Goal: Navigation & Orientation: Go to known website

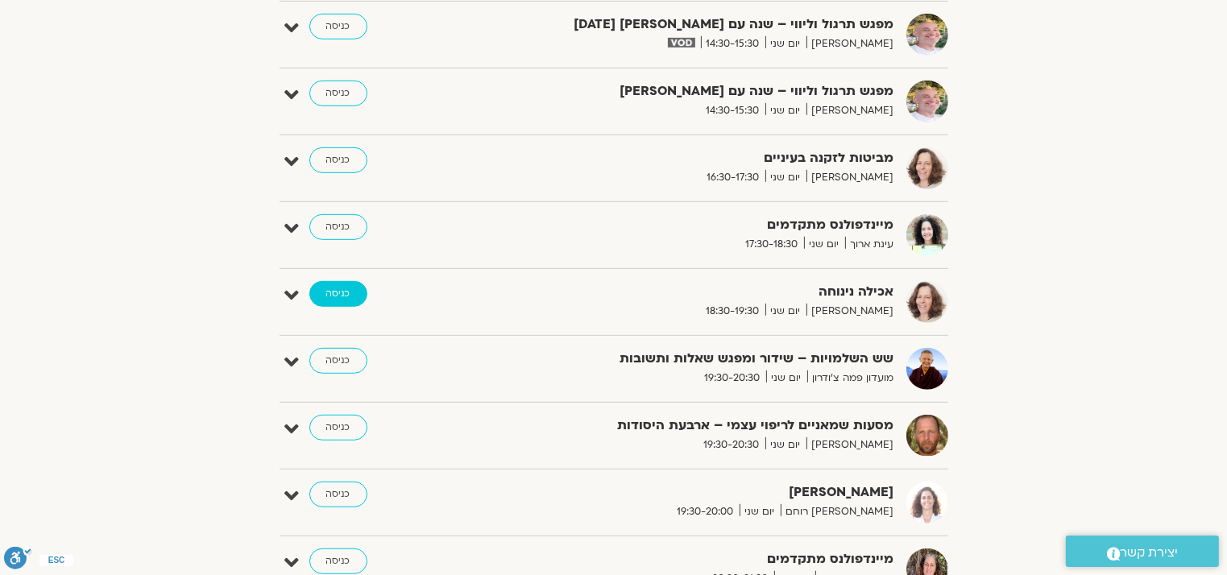
click at [335, 293] on link "כניסה" at bounding box center [338, 294] width 58 height 26
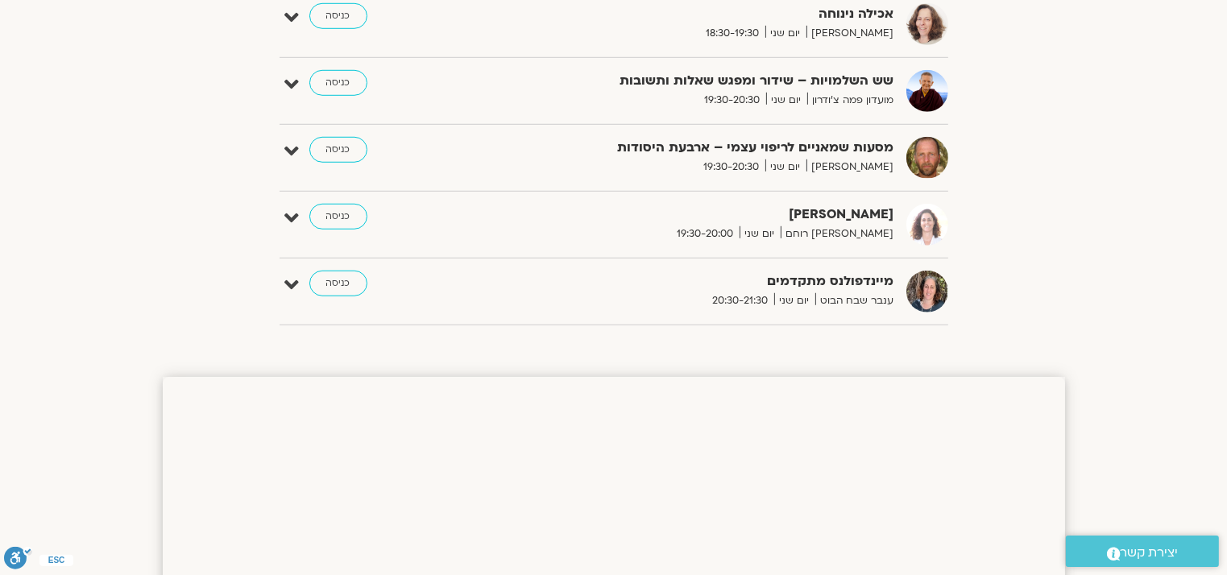
scroll to position [1079, 0]
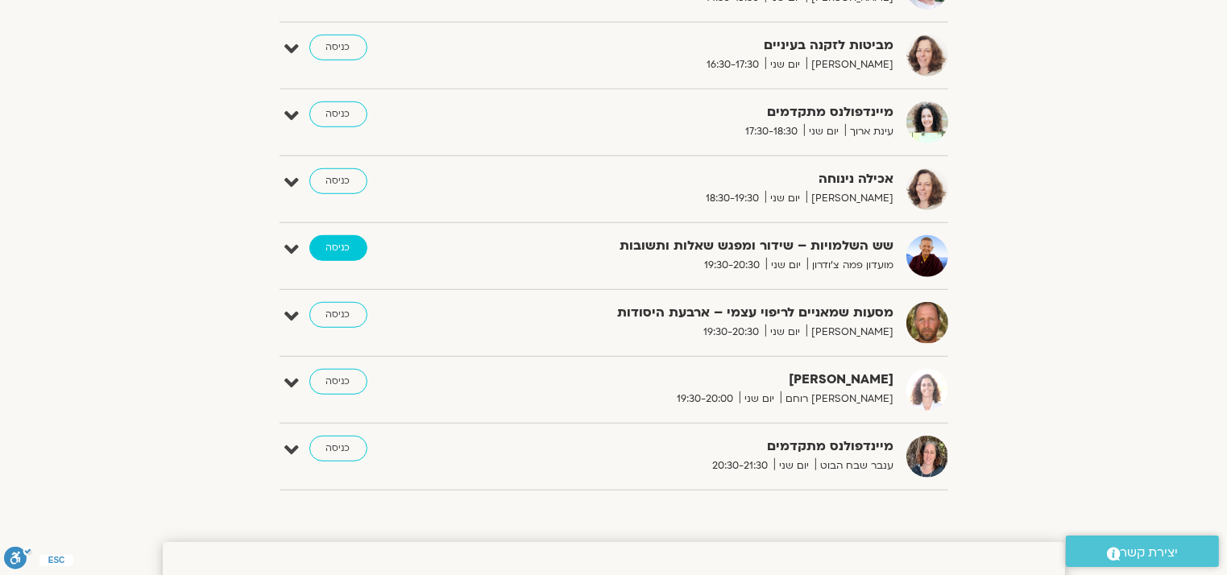
click at [333, 242] on link "כניסה" at bounding box center [338, 248] width 58 height 26
